Goal: Communication & Community: Answer question/provide support

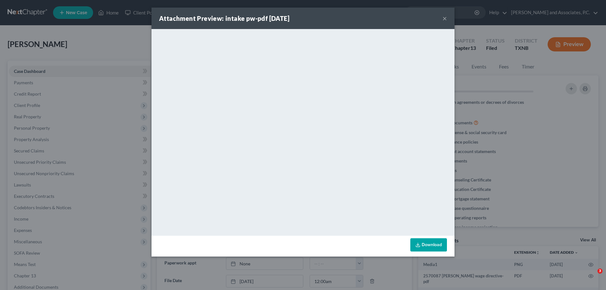
select select "5"
select select "0"
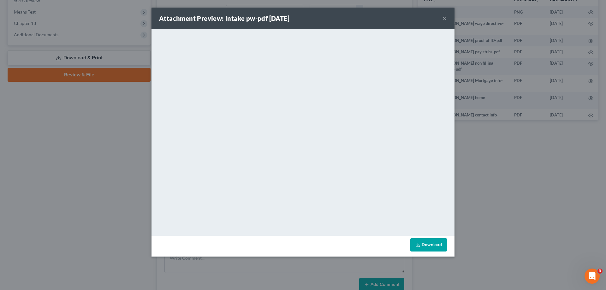
scroll to position [194, 0]
click at [445, 21] on button "×" at bounding box center [444, 19] width 4 height 8
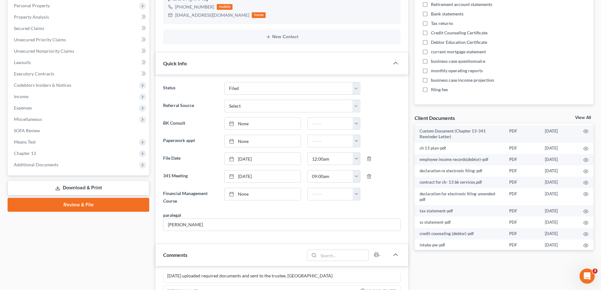
scroll to position [0, 0]
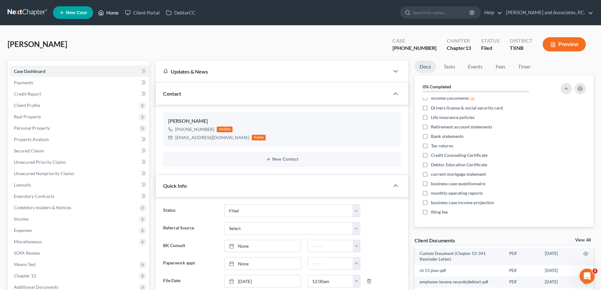
click at [103, 11] on icon at bounding box center [101, 13] width 6 height 8
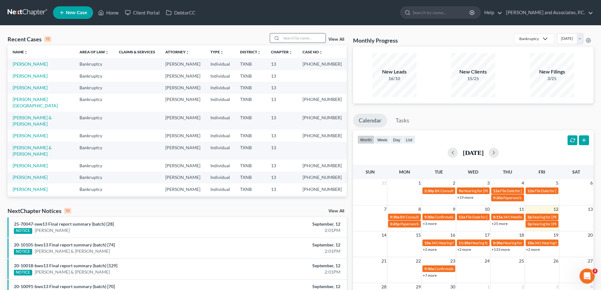
click at [287, 40] on input "search" at bounding box center [303, 37] width 44 height 9
click at [296, 35] on input "search" at bounding box center [303, 37] width 44 height 9
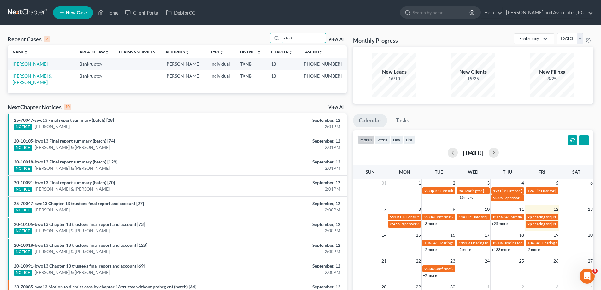
type input "alfert"
click at [32, 65] on link "[PERSON_NAME]" at bounding box center [30, 63] width 35 height 5
select select "5"
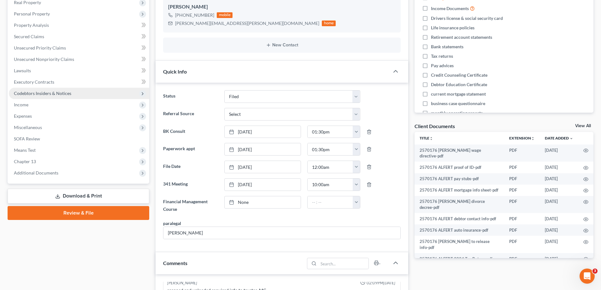
scroll to position [126, 0]
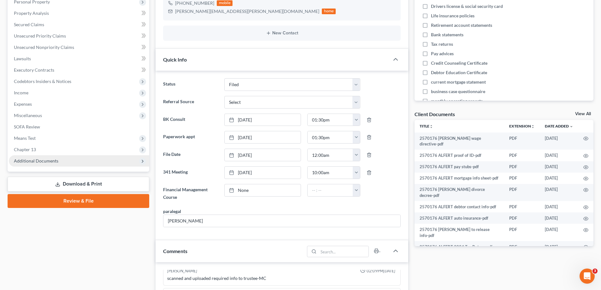
click at [60, 164] on span "Additional Documents" at bounding box center [79, 160] width 140 height 11
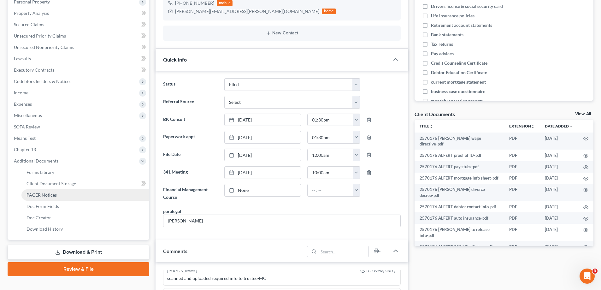
click at [62, 194] on link "PACER Notices" at bounding box center [85, 194] width 128 height 11
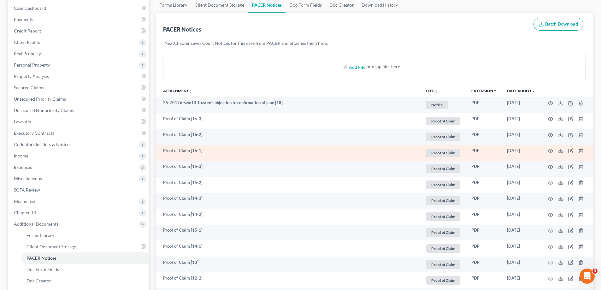
scroll to position [126, 0]
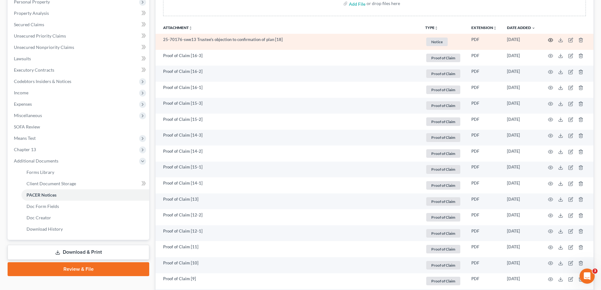
click at [548, 41] on icon "button" at bounding box center [550, 40] width 5 height 5
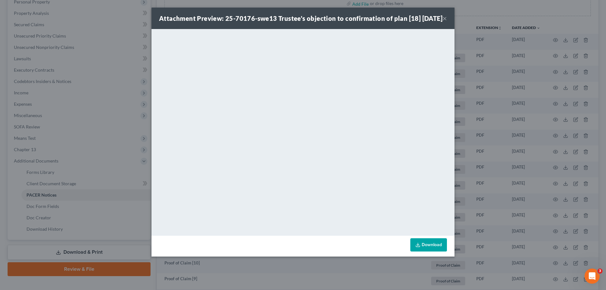
click at [440, 251] on link "Download" at bounding box center [428, 244] width 37 height 13
click at [444, 22] on button "×" at bounding box center [444, 19] width 4 height 8
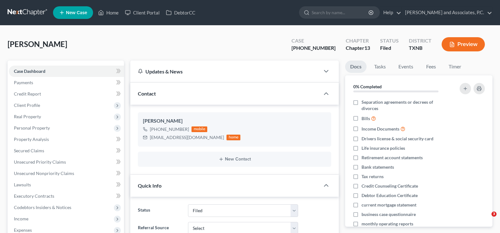
select select "5"
select select "0"
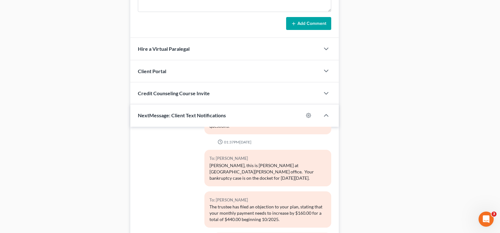
scroll to position [320, 0]
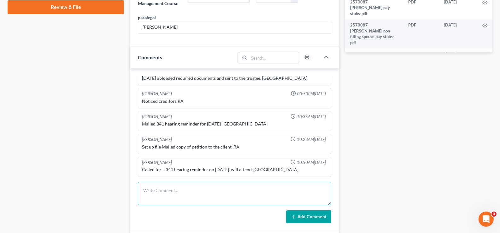
click at [158, 186] on textarea at bounding box center [234, 193] width 193 height 23
click at [144, 189] on textarea "Text [PERSON_NAME] about payment needing to increase by $160.00 to $440.00" at bounding box center [234, 193] width 193 height 23
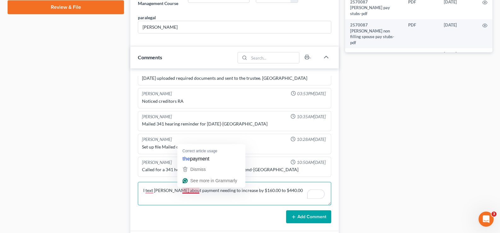
click at [183, 191] on textarea "I text [PERSON_NAME] about payment needing to increase by $160.00 to $440.00" at bounding box center [234, 193] width 193 height 23
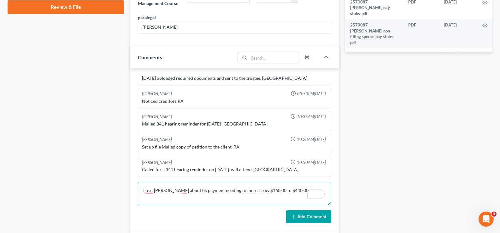
click at [290, 189] on textarea "I text [PERSON_NAME] about bk payment needing to increase by $160.00 to $440.00" at bounding box center [234, 193] width 193 height 23
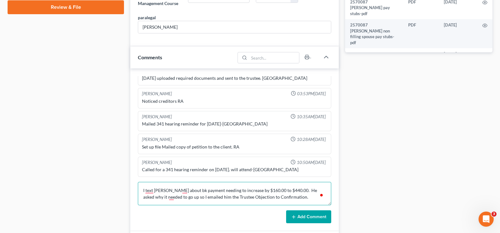
click at [228, 198] on textarea "I text [PERSON_NAME] about bk payment needing to increase by $160.00 to $440.00…" at bounding box center [234, 193] width 193 height 23
click at [287, 190] on textarea "I text [PERSON_NAME] about bk payment needing to increase by $160.00 to $440.00…" at bounding box center [234, 193] width 193 height 23
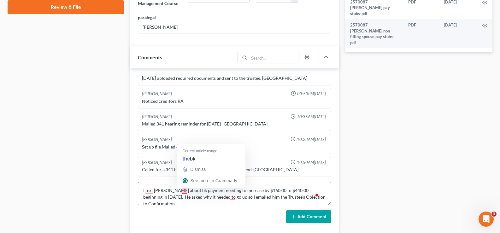
click at [183, 190] on textarea "I text [PERSON_NAME] about bk payment needing to increase by $160.00 to $440.00…" at bounding box center [234, 193] width 193 height 23
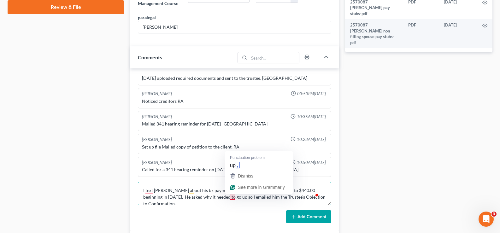
click at [235, 198] on textarea "I text [PERSON_NAME] about his bk payment needing to increase by $160.00 to $44…" at bounding box center [234, 193] width 193 height 23
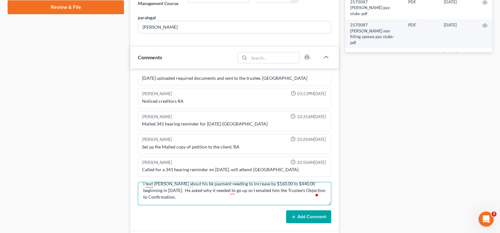
scroll to position [7, 0]
click at [190, 199] on textarea "I text [PERSON_NAME] about his bk payment needing to increase by $160.00 to $44…" at bounding box center [234, 193] width 193 height 23
type textarea "I text [PERSON_NAME] about his bk payment needing to increase by $160.00 to $44…"
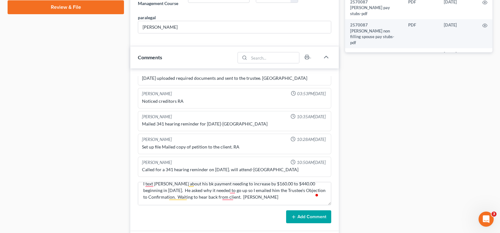
click at [293, 217] on icon at bounding box center [293, 217] width 5 height 5
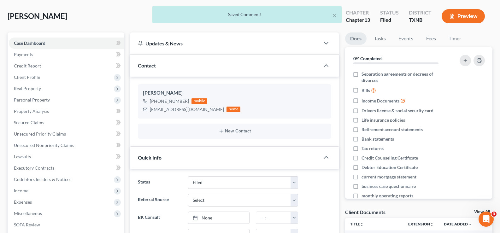
scroll to position [4, 0]
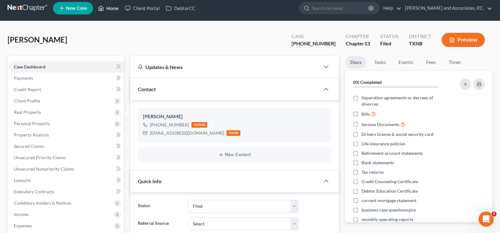
click at [109, 6] on link "Home" at bounding box center [108, 8] width 27 height 11
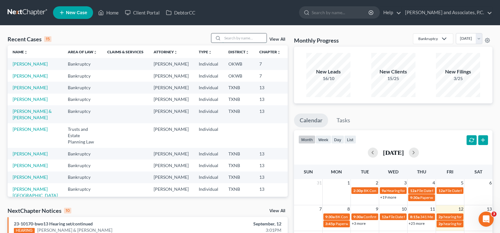
click at [229, 36] on input "search" at bounding box center [244, 37] width 44 height 9
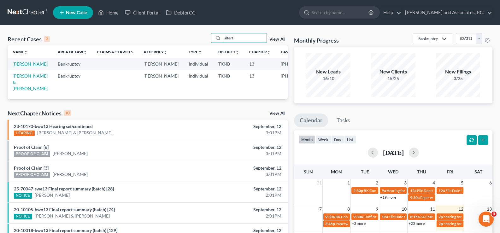
type input "alfert"
click at [23, 66] on link "[PERSON_NAME]" at bounding box center [30, 63] width 35 height 5
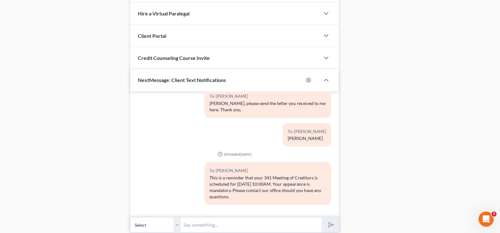
scroll to position [572, 0]
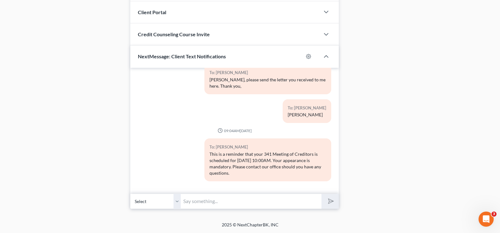
click at [198, 202] on input "text" at bounding box center [251, 201] width 141 height 15
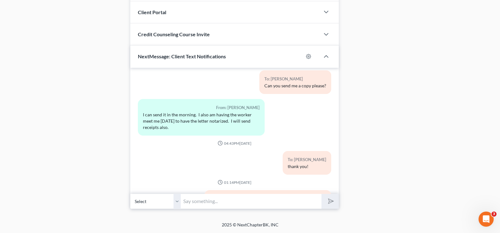
click at [196, 205] on input "text" at bounding box center [251, 201] width 141 height 15
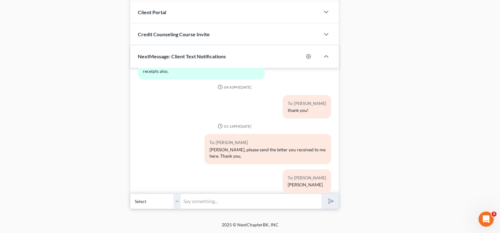
scroll to position [488, 0]
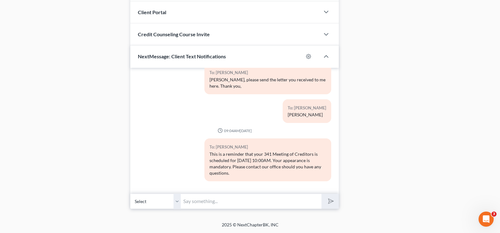
click at [200, 202] on input "text" at bounding box center [251, 201] width 141 height 15
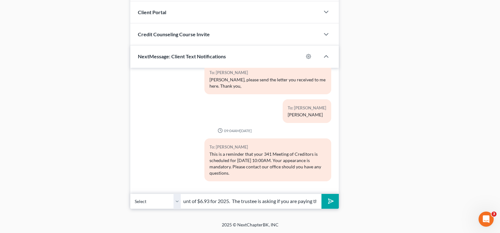
scroll to position [0, 186]
click at [322, 194] on button "submit" at bounding box center [330, 201] width 17 height 15
type input "[PERSON_NAME], Wichita County Water Improvement filed a proof of claim in the a…"
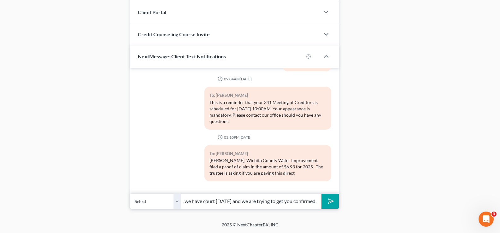
scroll to position [0, 215]
type input "or if we need to pay it through your plan. Please let me know before [DATE] of …"
click at [322, 194] on button "submit" at bounding box center [330, 201] width 17 height 15
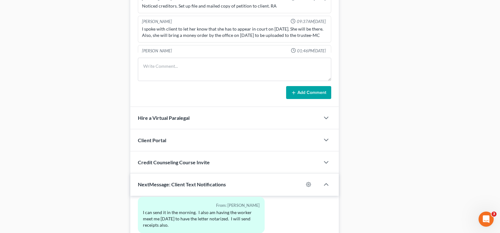
scroll to position [383, 0]
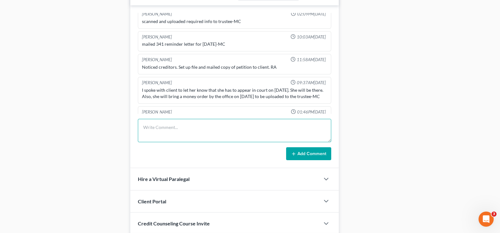
click at [207, 131] on textarea at bounding box center [234, 130] width 193 height 23
type textarea "S"
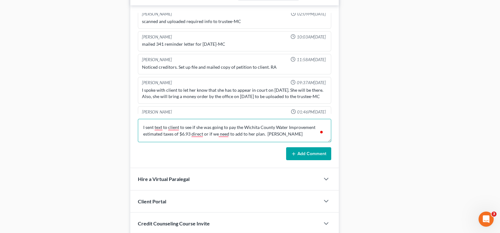
scroll to position [1, 0]
type textarea "I sent text to client to see if she was going to pay the Wichita County Water I…"
click at [307, 156] on button "Add Comment" at bounding box center [308, 153] width 45 height 13
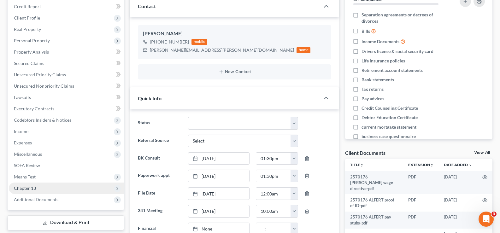
scroll to position [0, 0]
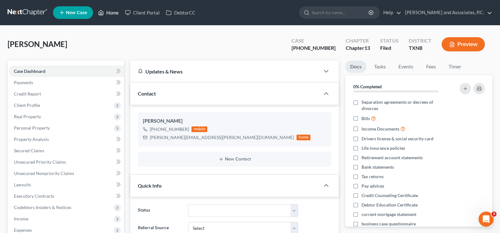
drag, startPoint x: 106, startPoint y: 13, endPoint x: 168, endPoint y: 31, distance: 64.7
click at [106, 13] on link "Home" at bounding box center [108, 12] width 27 height 11
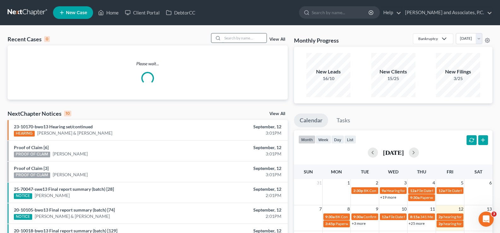
click at [243, 38] on input "search" at bounding box center [244, 37] width 44 height 9
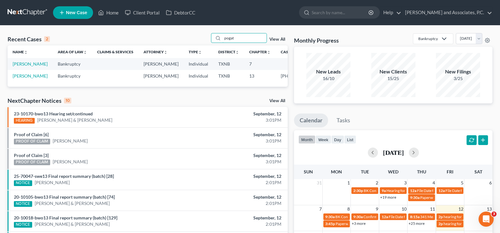
type input "pogat"
click at [21, 67] on td "[PERSON_NAME]" at bounding box center [30, 64] width 45 height 12
click at [21, 66] on link "[PERSON_NAME]" at bounding box center [30, 63] width 35 height 5
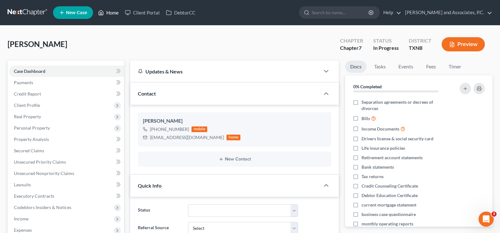
click at [108, 13] on link "Home" at bounding box center [108, 12] width 27 height 11
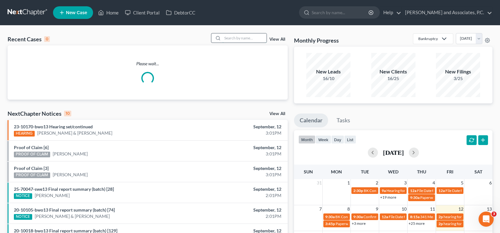
click at [245, 39] on input "search" at bounding box center [244, 37] width 44 height 9
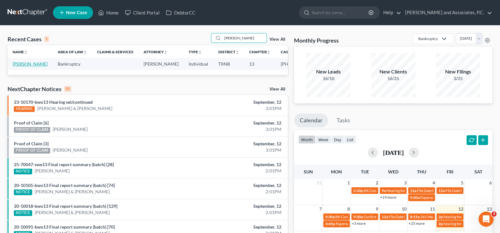
type input "[PERSON_NAME]"
click at [20, 66] on link "[PERSON_NAME]" at bounding box center [30, 63] width 35 height 5
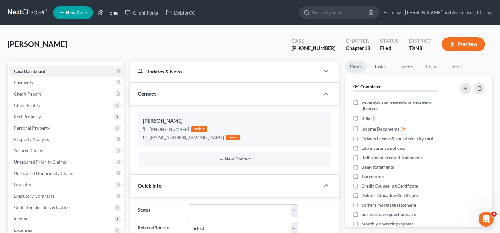
click at [106, 11] on link "Home" at bounding box center [108, 12] width 27 height 11
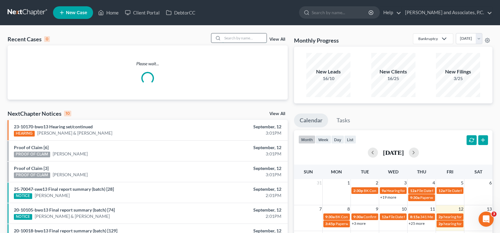
click at [234, 39] on input "search" at bounding box center [244, 37] width 44 height 9
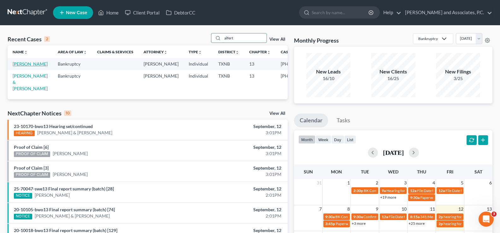
type input "alfert"
click at [21, 64] on link "[PERSON_NAME]" at bounding box center [30, 63] width 35 height 5
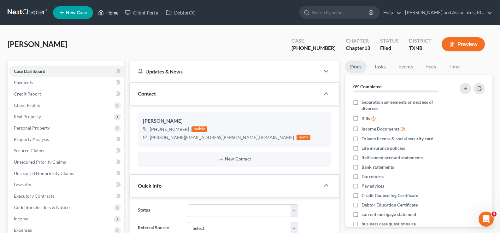
click at [103, 10] on icon at bounding box center [101, 13] width 6 height 8
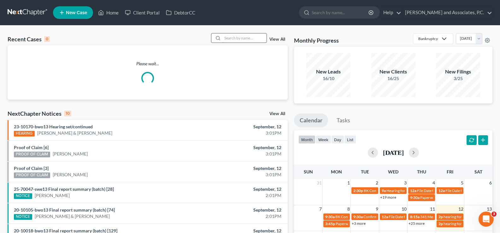
click at [230, 40] on input "search" at bounding box center [244, 37] width 44 height 9
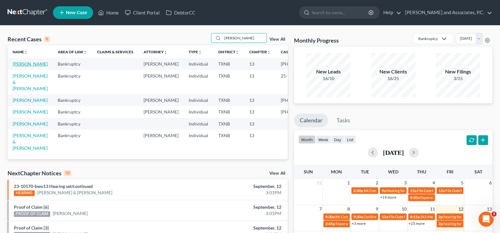
type input "[PERSON_NAME]"
click at [17, 67] on link "[PERSON_NAME]" at bounding box center [30, 63] width 35 height 5
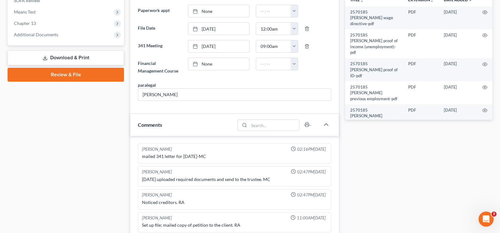
scroll to position [419, 0]
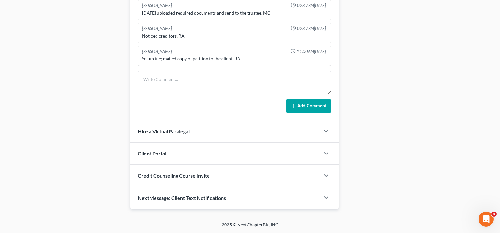
drag, startPoint x: 166, startPoint y: 194, endPoint x: 197, endPoint y: 193, distance: 31.6
click at [166, 194] on div "NextMessage: Client Text Notifications" at bounding box center [225, 198] width 190 height 22
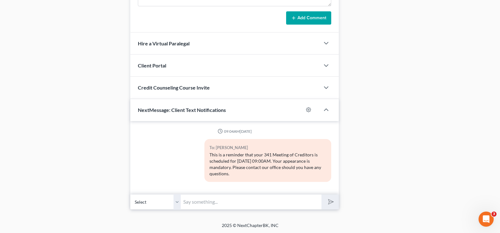
scroll to position [508, 0]
click at [201, 201] on input "text" at bounding box center [251, 201] width 141 height 15
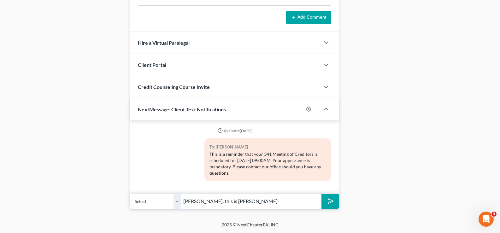
click at [322, 194] on button "submit" at bounding box center [330, 201] width 17 height 15
type input "[PERSON_NAME], this is [PERSON_NAME] b"
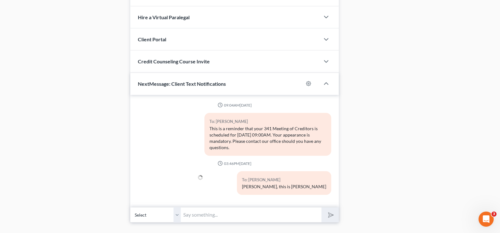
scroll to position [547, 0]
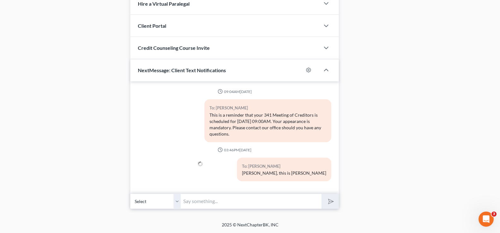
click at [202, 207] on input "text" at bounding box center [251, 201] width 141 height 15
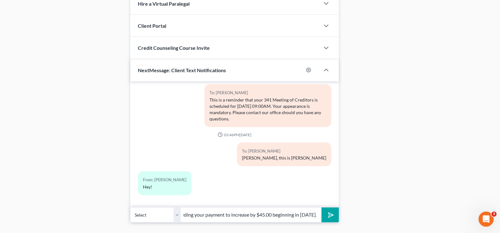
scroll to position [0, 201]
type input "This is [PERSON_NAME] at [GEOGRAPHIC_DATA][PERSON_NAME] office. The trustee is …"
click at [322, 208] on button "submit" at bounding box center [330, 215] width 17 height 15
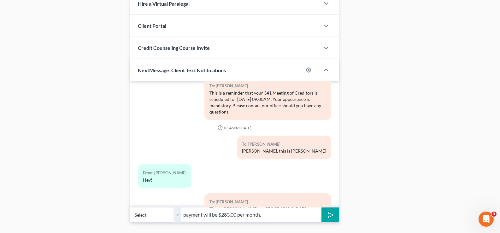
scroll to position [0, 0]
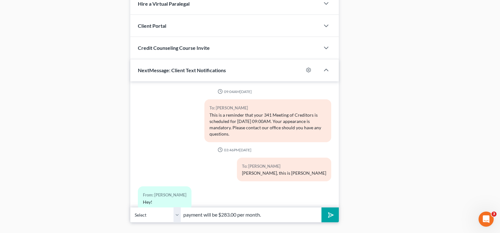
type input "payment will be $283.00 per month."
click at [331, 215] on icon "submit" at bounding box center [329, 214] width 9 height 9
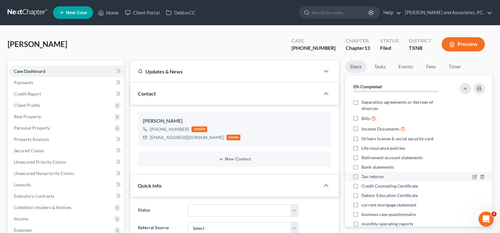
drag, startPoint x: 50, startPoint y: 71, endPoint x: 446, endPoint y: 180, distance: 410.3
click at [50, 71] on link "Case Dashboard" at bounding box center [66, 71] width 115 height 11
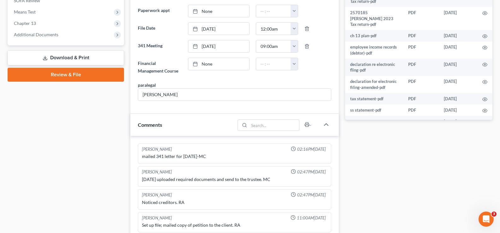
scroll to position [316, 0]
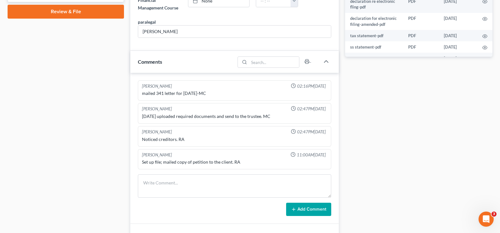
click at [482, 91] on icon "button" at bounding box center [484, 93] width 5 height 5
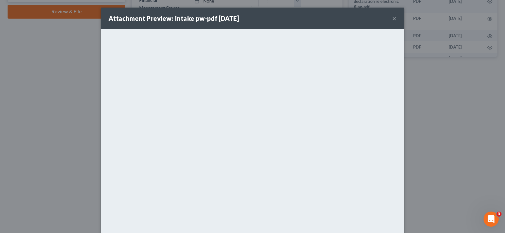
click at [392, 18] on button "×" at bounding box center [394, 19] width 4 height 8
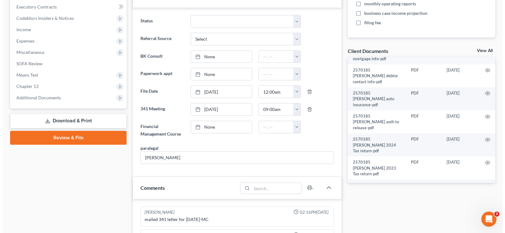
scroll to position [189, 0]
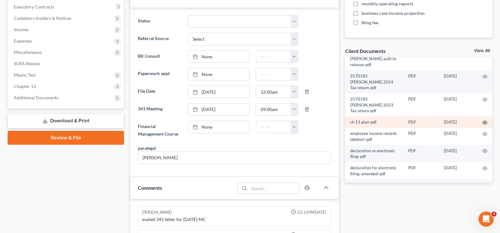
click at [483, 121] on icon "button" at bounding box center [485, 122] width 5 height 3
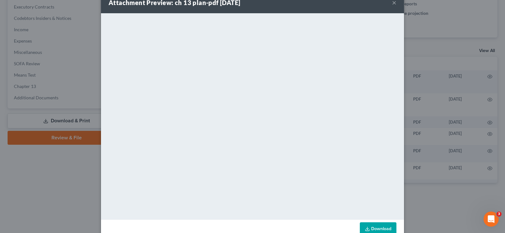
scroll to position [31, 0]
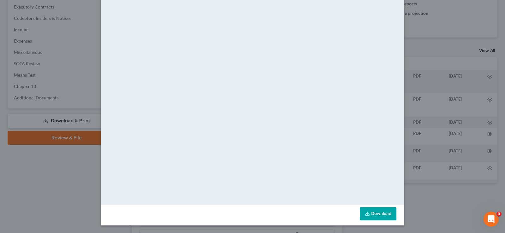
click at [369, 214] on link "Download" at bounding box center [378, 213] width 37 height 13
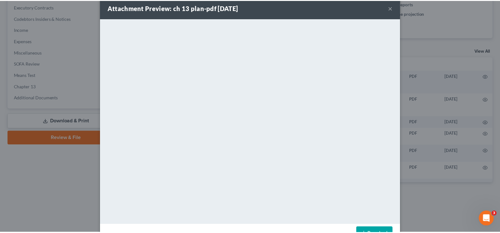
scroll to position [0, 0]
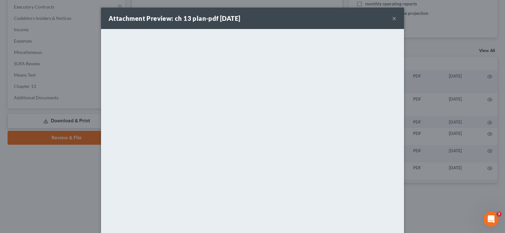
click at [392, 18] on button "×" at bounding box center [394, 19] width 4 height 8
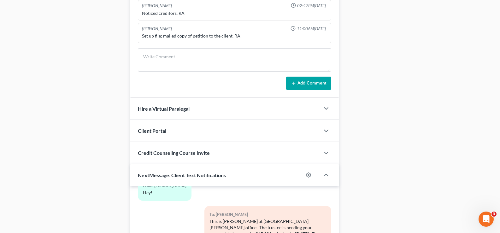
scroll to position [560, 0]
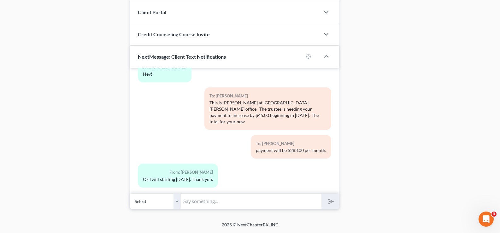
click at [198, 205] on input "text" at bounding box center [251, 201] width 141 height 15
click at [218, 204] on input "text" at bounding box center [251, 201] width 141 height 15
type input "Thank you, have a wonderful weekend."
click at [322, 194] on button "submit" at bounding box center [330, 201] width 17 height 15
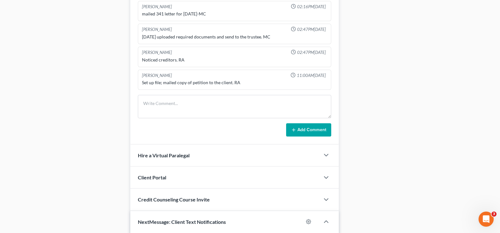
scroll to position [371, 0]
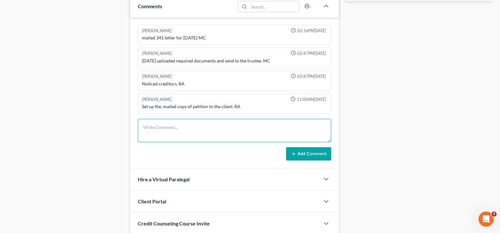
click at [147, 120] on textarea at bounding box center [234, 130] width 193 height 23
type textarea "T"
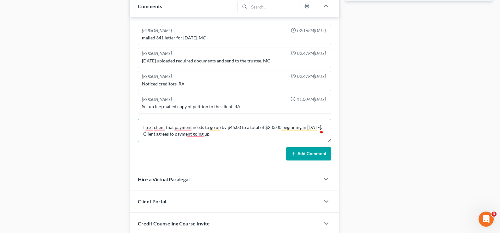
click at [221, 126] on textarea "I text client that payment needs to go up by $45.00 to a total of $283.00 begin…" at bounding box center [234, 130] width 193 height 23
click at [235, 136] on textarea "I text client that payment needs to increase by $45.00 to a total of $283.00 be…" at bounding box center [234, 130] width 193 height 23
type textarea "I text client that payment needs to increase by $45.00 to a total of $283.00 be…"
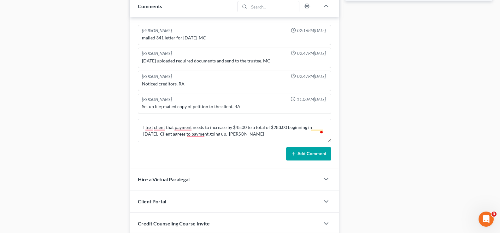
click at [307, 154] on button "Add Comment" at bounding box center [308, 153] width 45 height 13
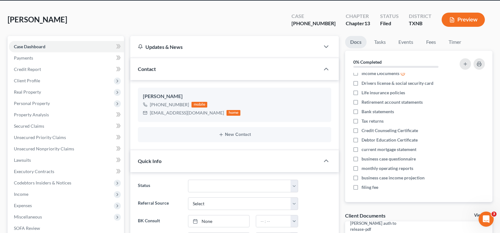
scroll to position [0, 0]
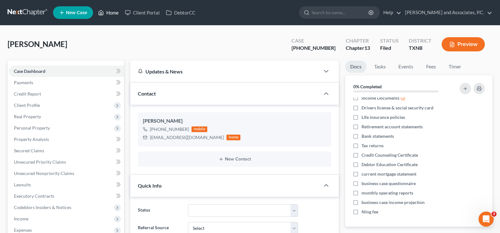
click at [113, 14] on link "Home" at bounding box center [108, 12] width 27 height 11
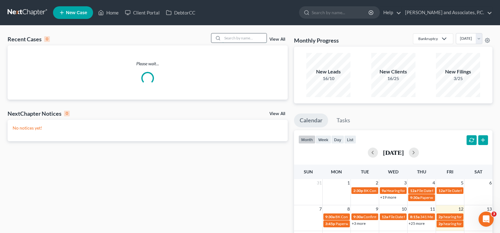
click at [253, 37] on input "search" at bounding box center [244, 37] width 44 height 9
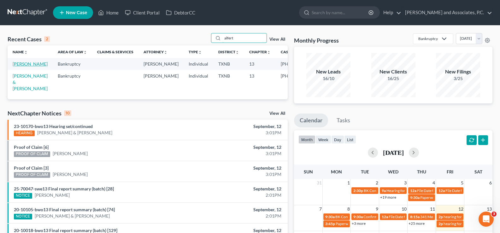
type input "alfert"
click at [14, 64] on link "[PERSON_NAME]" at bounding box center [30, 63] width 35 height 5
select select "5"
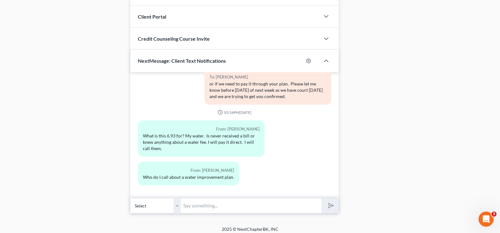
scroll to position [572, 0]
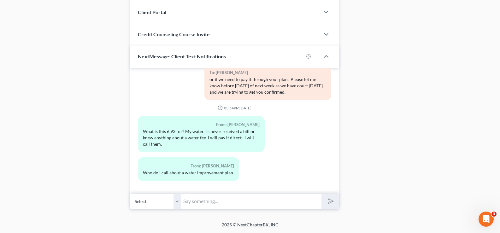
click at [199, 201] on input "text" at bounding box center [251, 201] width 141 height 15
type input "Phone number on the proof of claim is #767-6721."
click at [331, 203] on icon "submit" at bounding box center [329, 201] width 9 height 9
click at [220, 200] on input "text" at bounding box center [251, 201] width 141 height 15
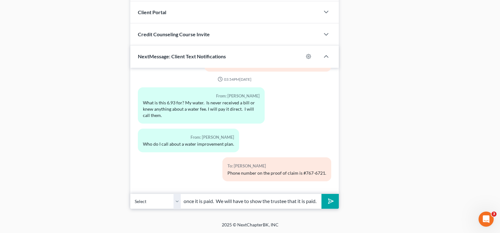
scroll to position [0, 83]
type input "Please email or text here the receipt once it is paid. We will have to show the…"
click at [322, 194] on button "submit" at bounding box center [330, 201] width 17 height 15
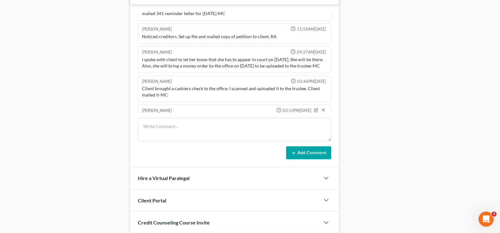
scroll to position [320, 0]
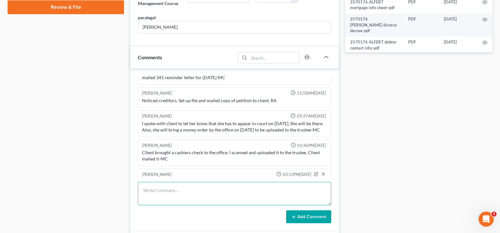
click at [177, 182] on textarea at bounding box center [234, 193] width 193 height 23
type textarea "Client will pay the $6.93 direct and will send us a receipt once paid. [PERSON_…"
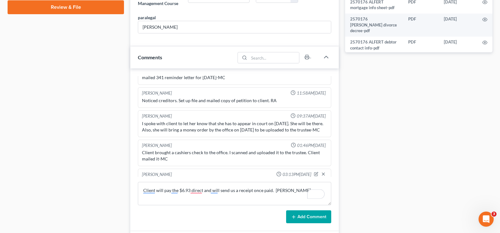
click at [308, 216] on button "Add Comment" at bounding box center [308, 216] width 45 height 13
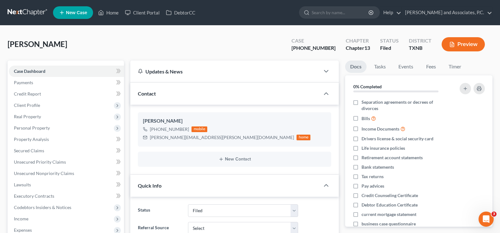
scroll to position [841, 0]
click at [116, 13] on link "Home" at bounding box center [108, 12] width 27 height 11
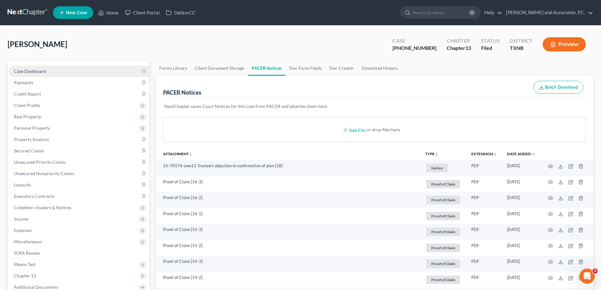
click at [23, 72] on span "Case Dashboard" at bounding box center [30, 70] width 32 height 5
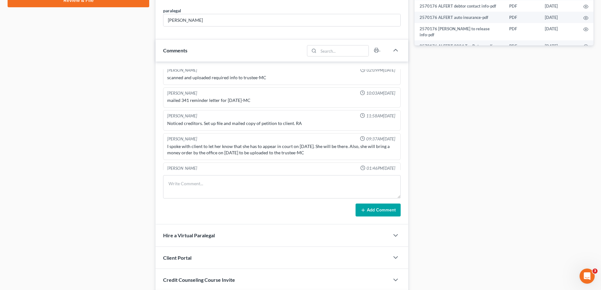
scroll to position [200, 0]
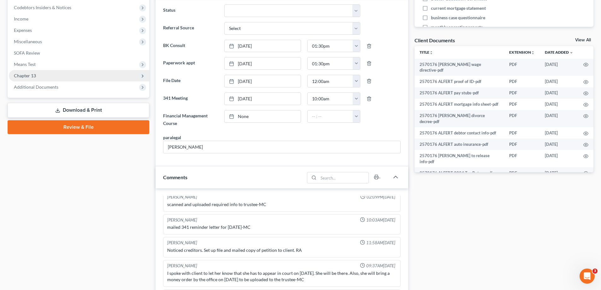
click at [43, 75] on span "Chapter 13" at bounding box center [79, 75] width 140 height 11
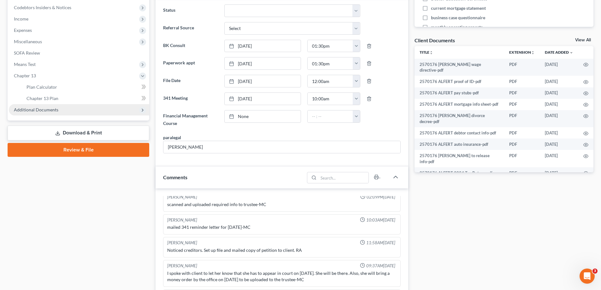
click at [43, 106] on span "Additional Documents" at bounding box center [79, 109] width 140 height 11
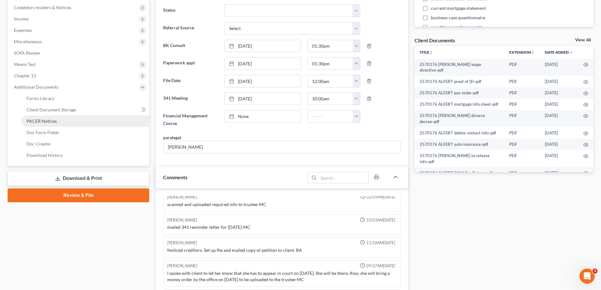
click at [49, 123] on span "PACER Notices" at bounding box center [42, 120] width 30 height 5
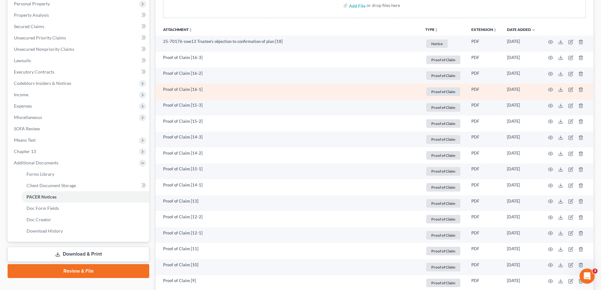
scroll to position [126, 0]
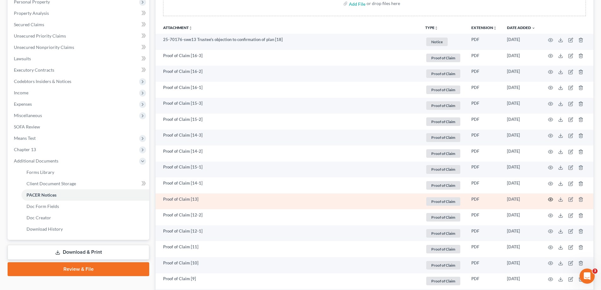
click at [549, 201] on icon "button" at bounding box center [550, 199] width 5 height 3
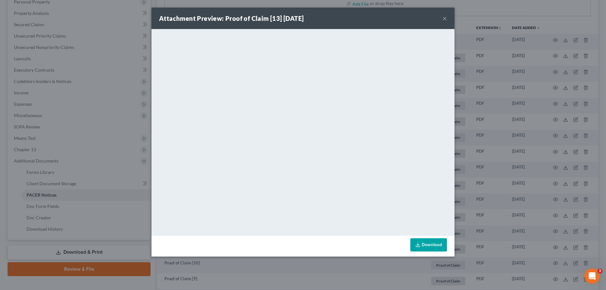
click at [443, 18] on button "×" at bounding box center [444, 19] width 4 height 8
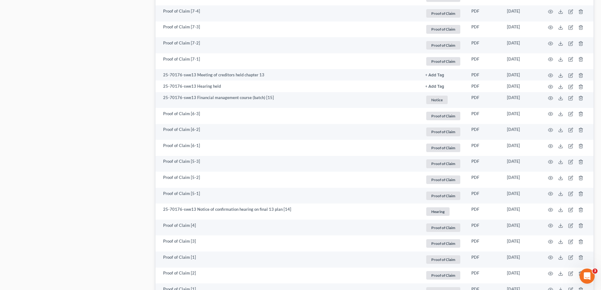
scroll to position [505, 0]
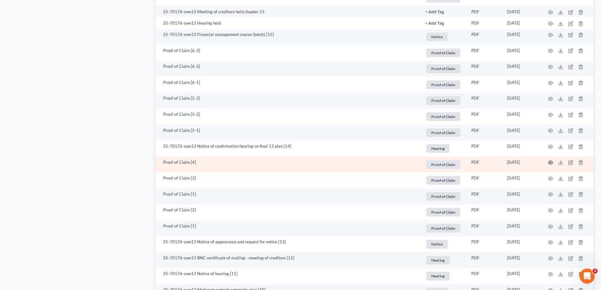
click at [549, 162] on icon "button" at bounding box center [550, 162] width 5 height 5
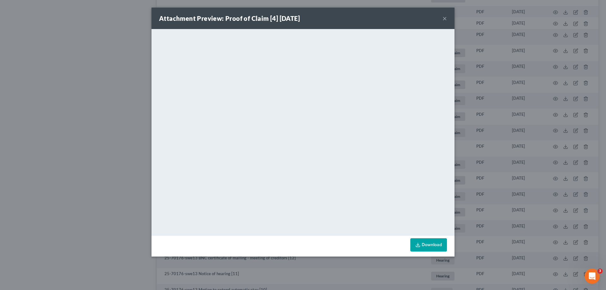
click at [424, 245] on link "Download" at bounding box center [428, 244] width 37 height 13
click at [446, 19] on button "×" at bounding box center [444, 19] width 4 height 8
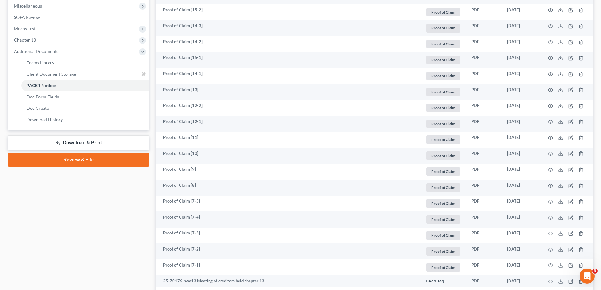
scroll to position [0, 0]
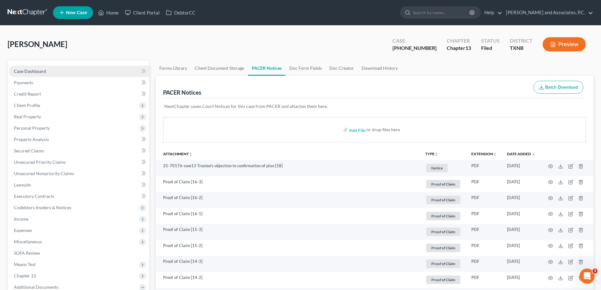
click at [34, 73] on span "Case Dashboard" at bounding box center [30, 70] width 32 height 5
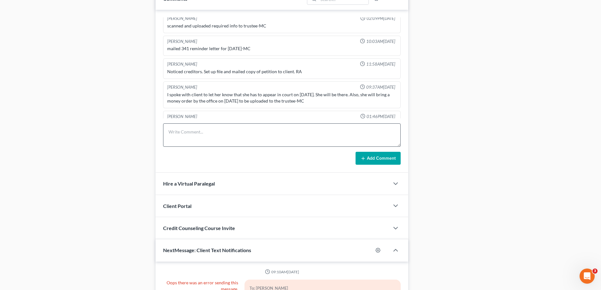
scroll to position [605, 0]
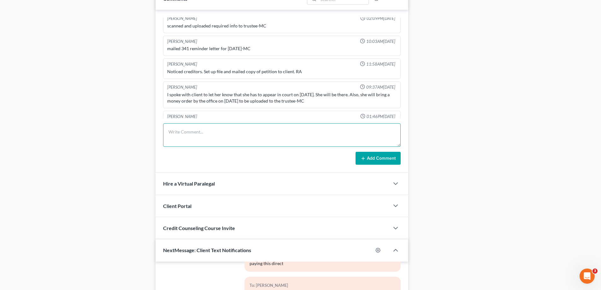
click at [211, 132] on textarea at bounding box center [282, 134] width 238 height 23
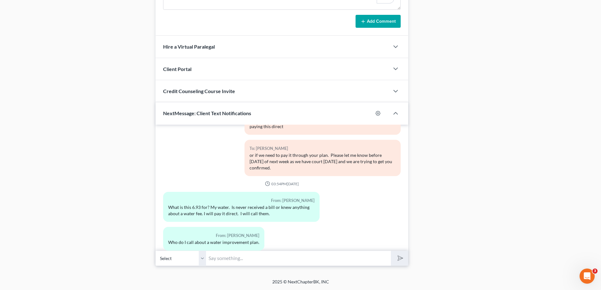
click at [243, 257] on input "text" at bounding box center [298, 258] width 185 height 15
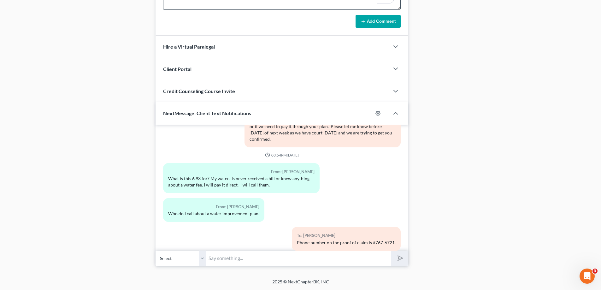
scroll to position [727, 0]
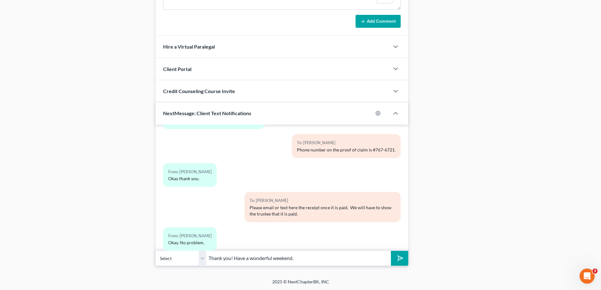
type input "Thank you! Have a wonderful weekend."
click at [391, 251] on button "submit" at bounding box center [399, 258] width 17 height 15
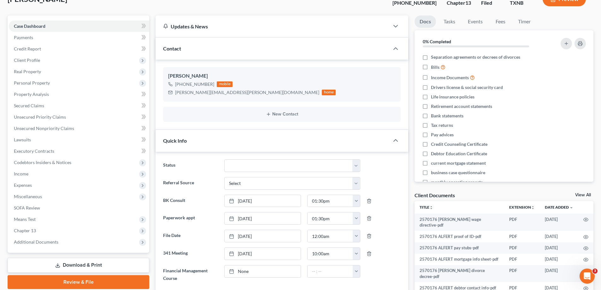
scroll to position [0, 0]
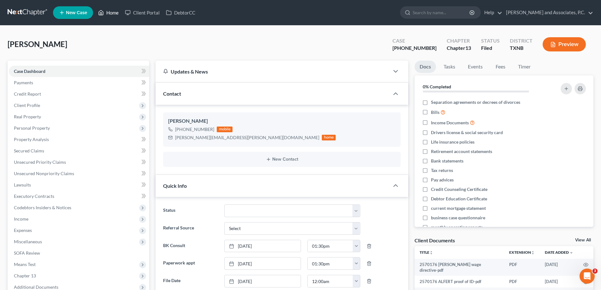
click at [111, 11] on link "Home" at bounding box center [108, 12] width 27 height 11
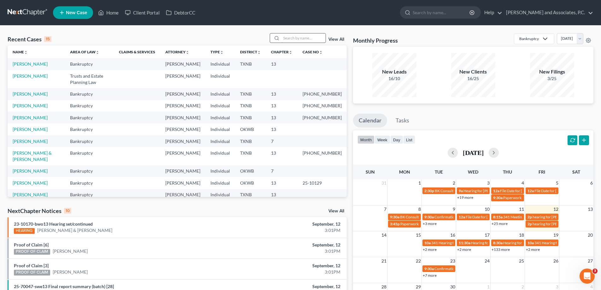
click at [284, 38] on input "search" at bounding box center [303, 37] width 44 height 9
type input "campion"
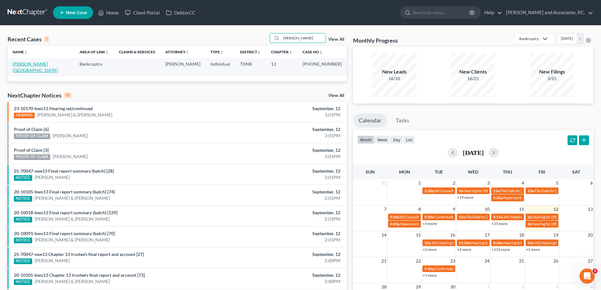
click at [34, 63] on link "[PERSON_NAME][GEOGRAPHIC_DATA]" at bounding box center [35, 67] width 45 height 12
select select "5"
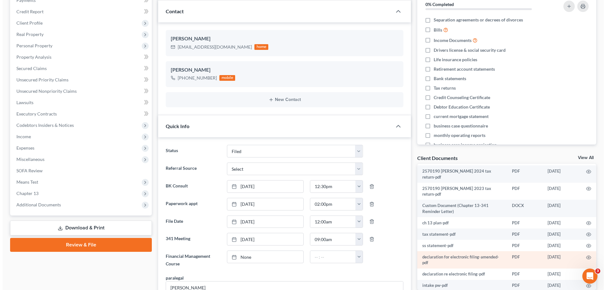
scroll to position [97, 0]
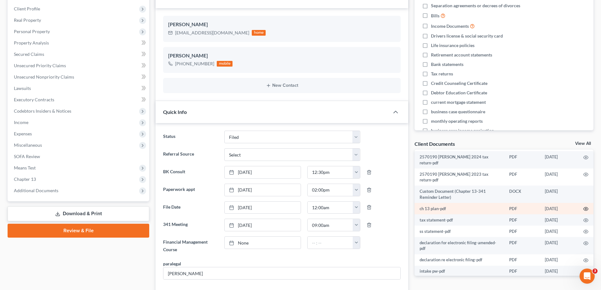
click at [583, 206] on icon "button" at bounding box center [585, 208] width 5 height 5
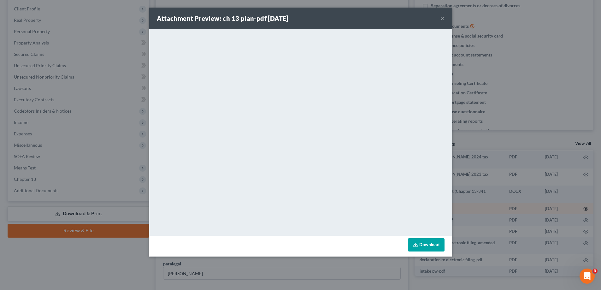
scroll to position [131, 0]
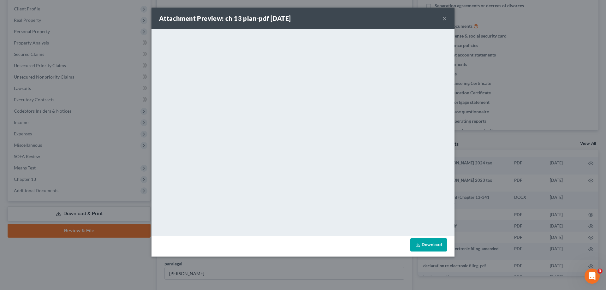
click at [438, 243] on link "Download" at bounding box center [428, 244] width 37 height 13
click at [443, 20] on button "×" at bounding box center [444, 19] width 4 height 8
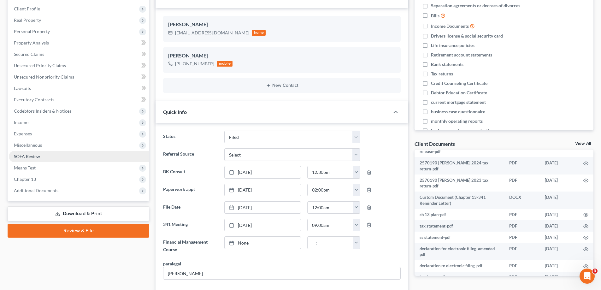
scroll to position [137, 0]
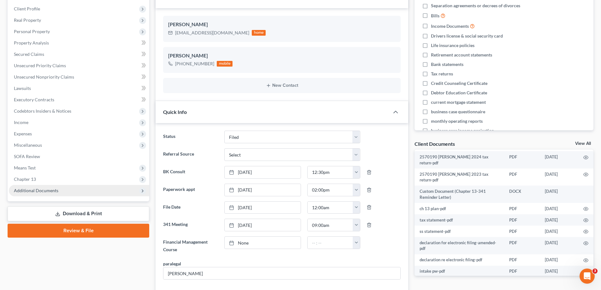
click at [47, 191] on span "Additional Documents" at bounding box center [36, 190] width 44 height 5
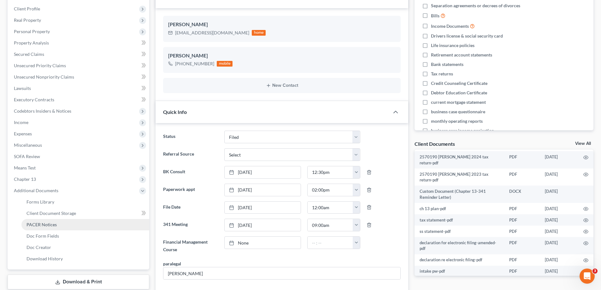
click at [55, 225] on span "PACER Notices" at bounding box center [42, 224] width 30 height 5
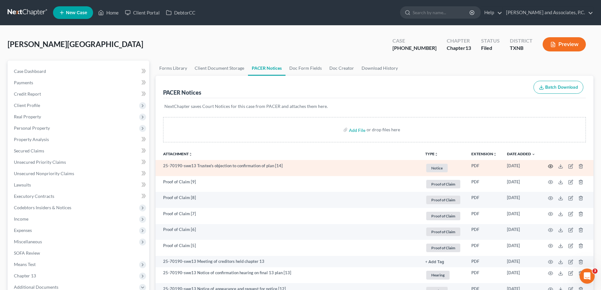
click at [549, 165] on icon "button" at bounding box center [550, 165] width 5 height 3
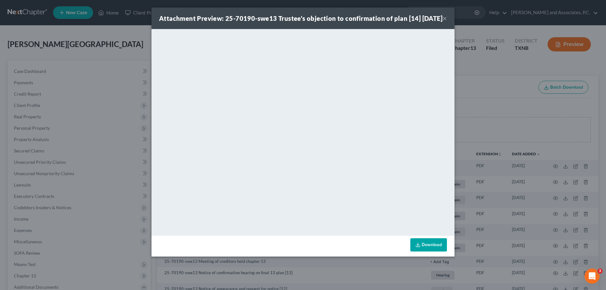
click at [428, 251] on link "Download" at bounding box center [428, 244] width 37 height 13
click at [444, 22] on button "×" at bounding box center [444, 19] width 4 height 8
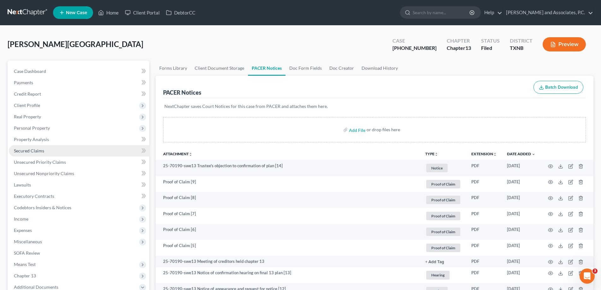
click at [38, 152] on span "Secured Claims" at bounding box center [29, 150] width 30 height 5
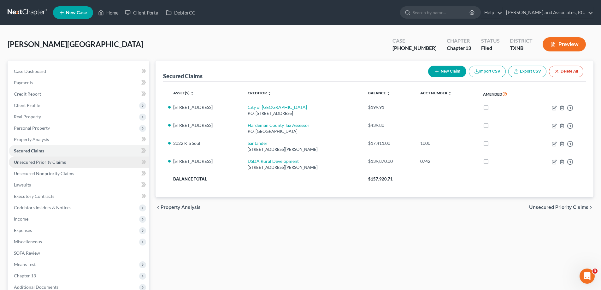
click at [57, 163] on span "Unsecured Priority Claims" at bounding box center [40, 161] width 52 height 5
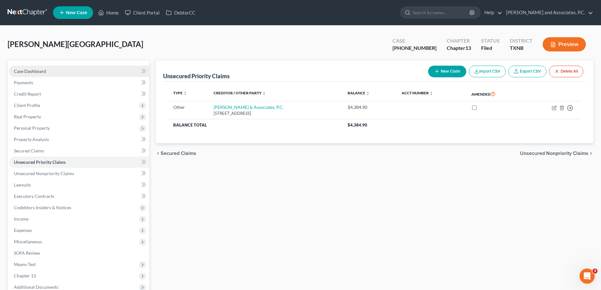
click at [11, 74] on link "Case Dashboard" at bounding box center [79, 71] width 140 height 11
click at [15, 72] on span "Case Dashboard" at bounding box center [30, 70] width 32 height 5
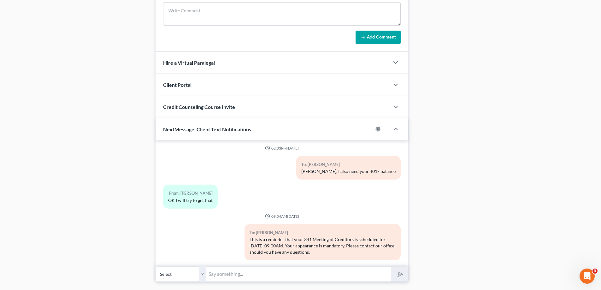
scroll to position [538, 0]
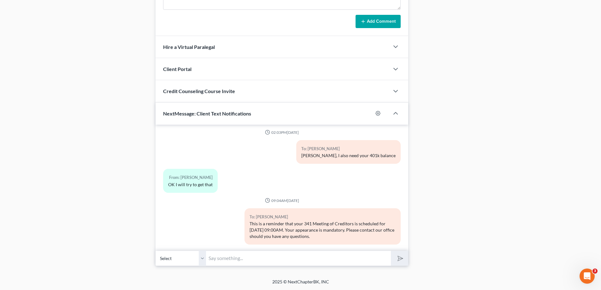
click at [217, 260] on input "text" at bounding box center [298, 258] width 185 height 15
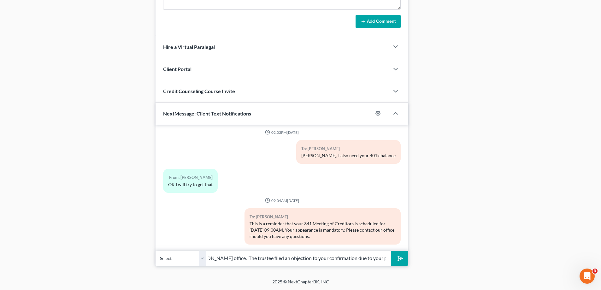
scroll to position [0, 164]
type input "Ashlee, this is Misty at Monte White's office. The trustee filed an objection t…"
click at [391, 251] on button "submit" at bounding box center [399, 258] width 17 height 15
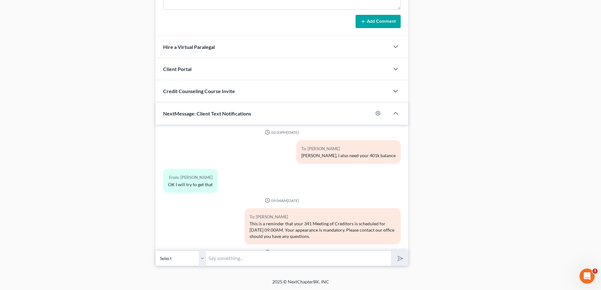
scroll to position [251, 0]
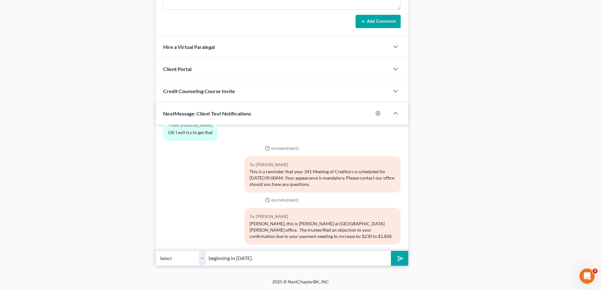
type input "beginning in October 2025."
click at [391, 251] on button "submit" at bounding box center [399, 258] width 17 height 15
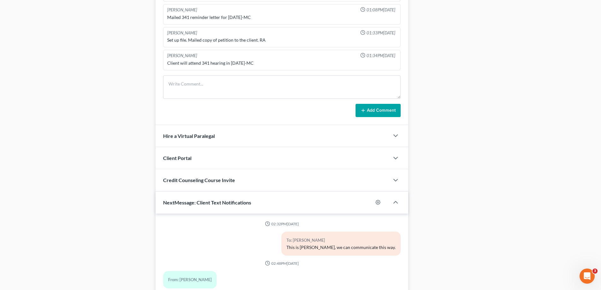
scroll to position [349, 0]
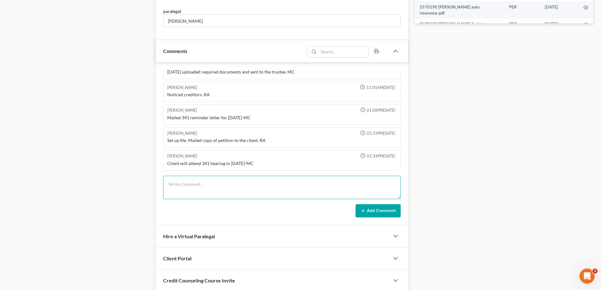
click at [177, 186] on textarea at bounding box center [282, 187] width 238 height 23
type textarea "I sent text to client to let her know her payment will increase by $230.00 to $…"
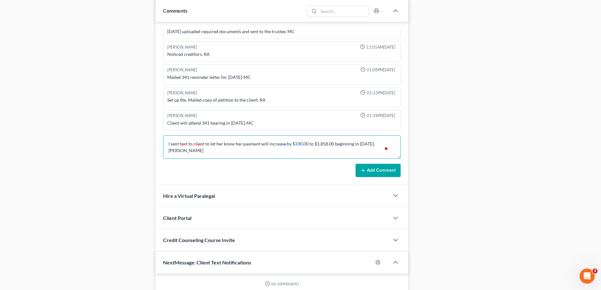
scroll to position [412, 0]
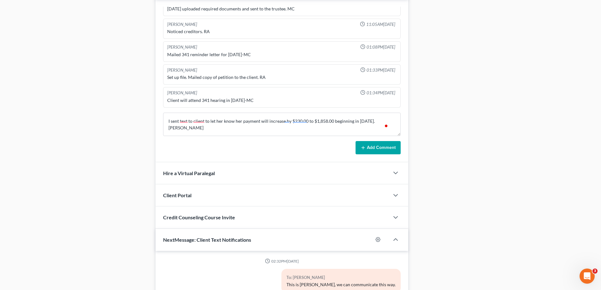
click at [386, 147] on button "Add Comment" at bounding box center [378, 147] width 45 height 13
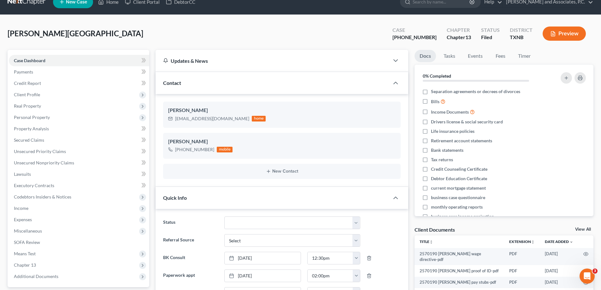
scroll to position [0, 0]
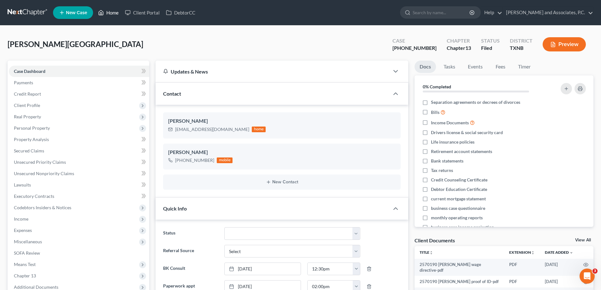
click at [113, 13] on link "Home" at bounding box center [108, 12] width 27 height 11
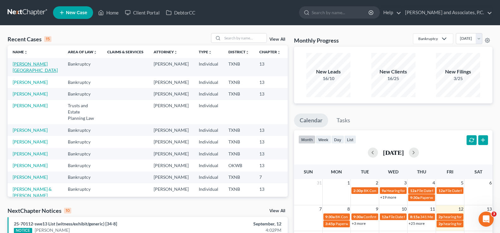
click at [13, 69] on link "[PERSON_NAME][GEOGRAPHIC_DATA]" at bounding box center [35, 67] width 45 height 12
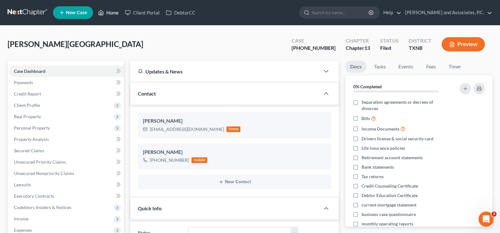
click at [110, 13] on link "Home" at bounding box center [108, 12] width 27 height 11
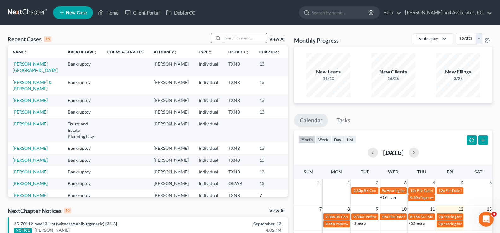
click at [232, 38] on input "search" at bounding box center [244, 37] width 44 height 9
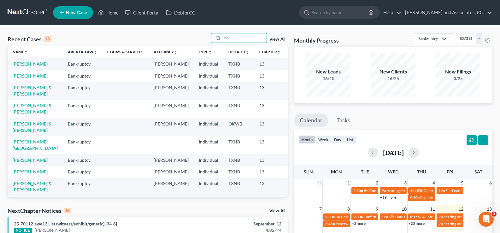
type input "ho"
click at [23, 67] on td "[PERSON_NAME]" at bounding box center [35, 64] width 55 height 12
click at [22, 63] on link "[PERSON_NAME]" at bounding box center [30, 63] width 35 height 5
select select "5"
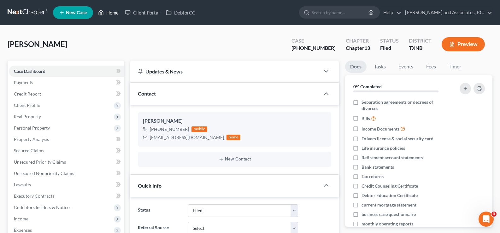
click at [102, 11] on icon at bounding box center [101, 12] width 4 height 5
